Goal: Task Accomplishment & Management: Use online tool/utility

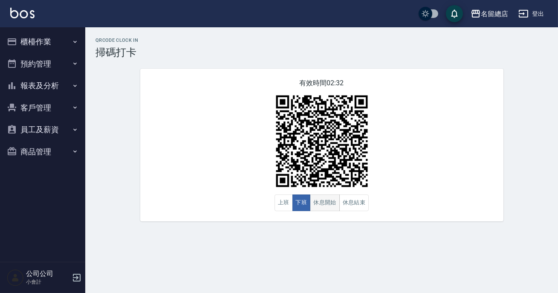
click at [328, 201] on button "休息開始" at bounding box center [325, 202] width 30 height 17
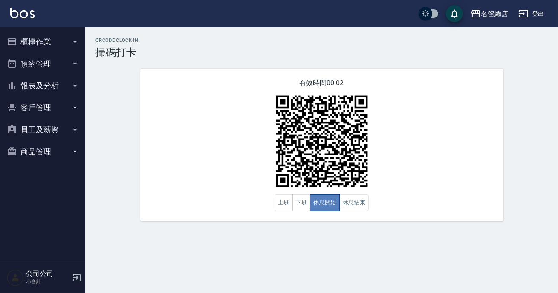
click at [328, 201] on button "休息開始" at bounding box center [325, 202] width 30 height 17
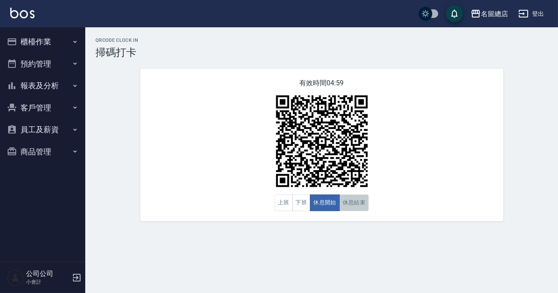
click at [348, 202] on button "休息結束" at bounding box center [354, 202] width 30 height 17
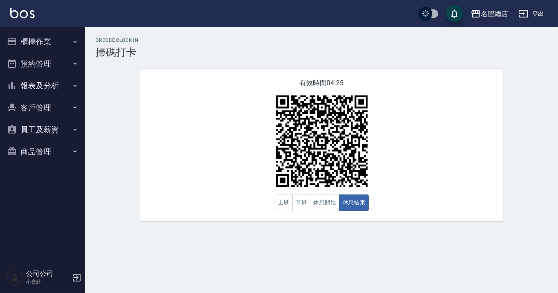
click at [137, 131] on div "有效時間 04:25 上班 下班 休息開始 休息結束" at bounding box center [321, 145] width 383 height 152
drag, startPoint x: 139, startPoint y: 123, endPoint x: 244, endPoint y: 177, distance: 117.3
click at [145, 123] on div "有效時間 04:24 上班 下班 休息開始 休息結束" at bounding box center [321, 145] width 383 height 152
click at [330, 205] on button "休息開始" at bounding box center [325, 202] width 30 height 17
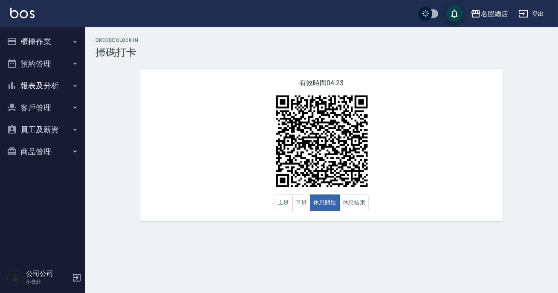
click at [239, 190] on div "有效時間 04:23 上班 下班 休息開始 休息結束" at bounding box center [321, 145] width 363 height 152
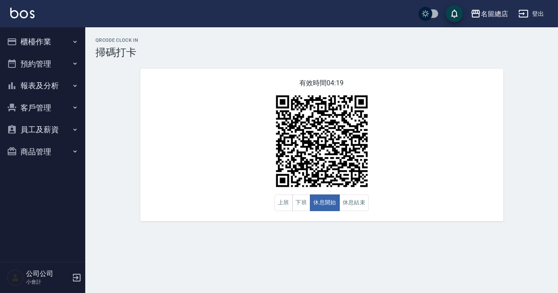
click at [239, 190] on div "有效時間 04:19 上班 下班 休息開始 休息結束" at bounding box center [321, 145] width 363 height 152
click at [512, 177] on div "有效時間 04:13 上班 下班 休息開始 休息結束" at bounding box center [321, 145] width 383 height 152
click at [538, 148] on div "QRcode Clock In 掃碼打卡 有效時間 03:49 上班 下班 休息開始 休息結束" at bounding box center [321, 129] width 472 height 184
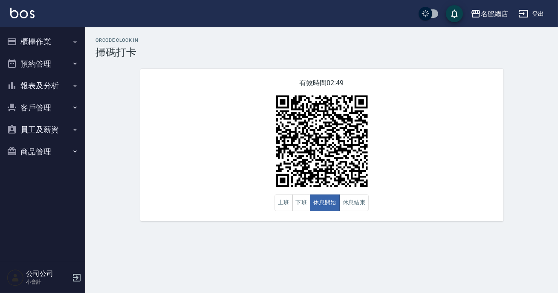
click at [491, 182] on div "有效時間 02:49 上班 下班 休息開始 休息結束" at bounding box center [321, 145] width 363 height 152
click at [349, 201] on button "休息結束" at bounding box center [354, 202] width 30 height 17
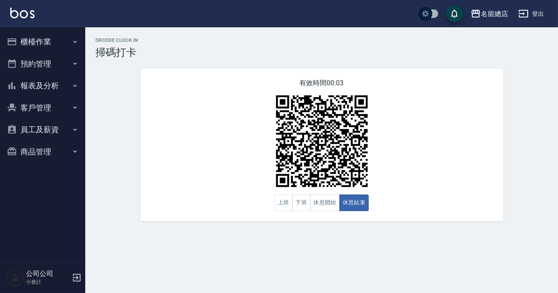
click at [479, 221] on div "有效時間 00:03 上班 下班 休息開始 休息結束" at bounding box center [321, 145] width 363 height 152
click at [324, 208] on button "休息開始" at bounding box center [325, 202] width 30 height 17
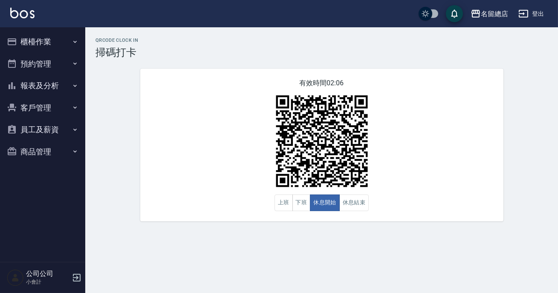
click at [557, 170] on div "QRcode Clock In 掃碼打卡 有效時間 02:06 上班 下班 休息開始 休息結束" at bounding box center [321, 129] width 472 height 184
click at [524, 263] on div "QRcode Clock In 掃碼打卡 有效時間 02:05 上班 下班 休息開始 休息結束" at bounding box center [279, 146] width 558 height 293
click at [355, 204] on button "休息結束" at bounding box center [354, 202] width 30 height 17
